Goal: Information Seeking & Learning: Check status

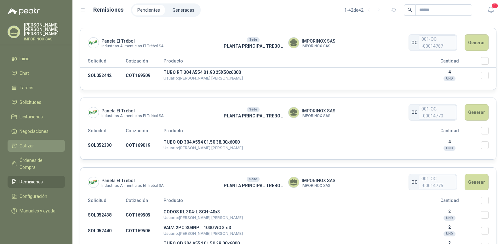
click at [23, 142] on span "Cotizar" at bounding box center [27, 145] width 15 height 7
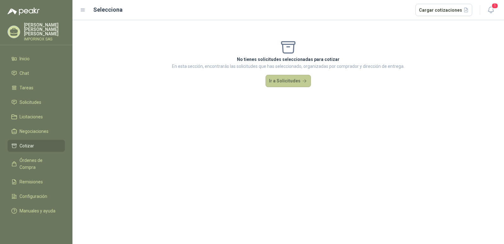
click at [288, 81] on button "Ir a Solicitudes" at bounding box center [288, 81] width 45 height 13
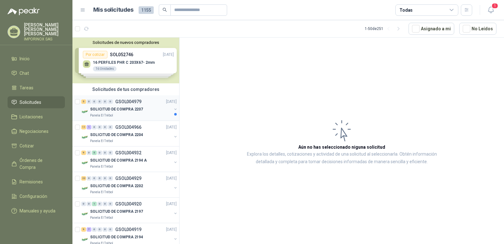
click at [114, 108] on p "SOLICITUD DE COMPRA 2207" at bounding box center [116, 109] width 53 height 6
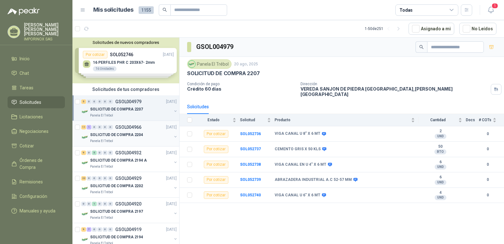
click at [117, 137] on p "SOLICITUD DE COMPRA 2204" at bounding box center [116, 135] width 53 height 6
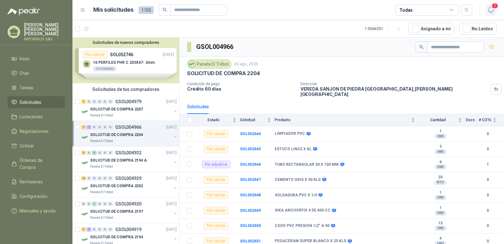
click at [497, 4] on span "1" at bounding box center [495, 6] width 7 height 6
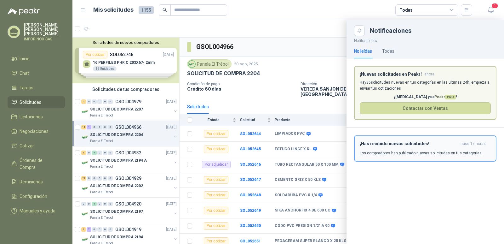
click at [396, 149] on div "¡Has recibido nuevas solicitudes! hace 17 horas Los compradores han publicado n…" at bounding box center [425, 148] width 131 height 15
